Goal: Task Accomplishment & Management: Use online tool/utility

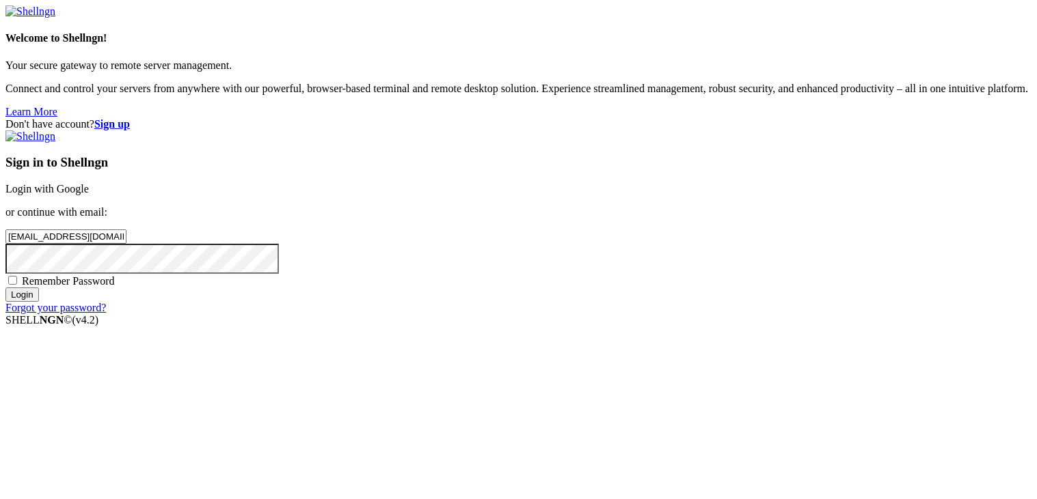
click at [39, 302] on input "Login" at bounding box center [21, 295] width 33 height 14
click at [126, 230] on input "[EMAIL_ADDRESS][DOMAIN_NAME]" at bounding box center [65, 237] width 121 height 14
drag, startPoint x: 631, startPoint y: 228, endPoint x: 858, endPoint y: 205, distance: 228.7
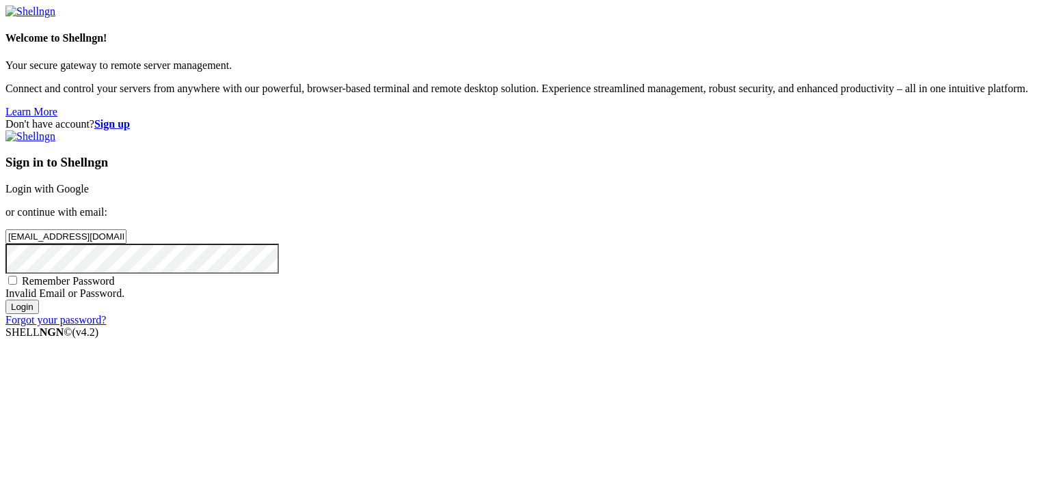
click at [858, 205] on div "Don't have account? Sign up Sign in to Shellngn Login with Google or continue w…" at bounding box center [518, 222] width 1026 height 208
click at [5, 300] on input "Login" at bounding box center [21, 307] width 33 height 14
click at [126, 230] on input "[EMAIL_ADDRESS][DOMAIN_NAME]" at bounding box center [65, 237] width 121 height 14
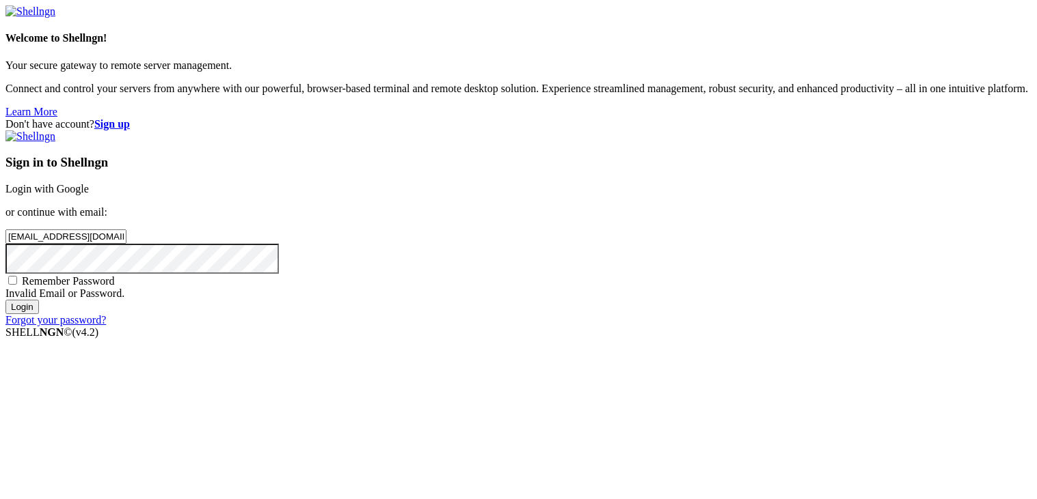
click at [126, 230] on input "[EMAIL_ADDRESS][DOMAIN_NAME]" at bounding box center [65, 237] width 121 height 14
type input "[EMAIL_ADDRESS][DOMAIN_NAME]"
click at [39, 314] on input "Login" at bounding box center [21, 307] width 33 height 14
click at [89, 183] on link "Login with Google" at bounding box center [46, 189] width 83 height 12
